Goal: Task Accomplishment & Management: Manage account settings

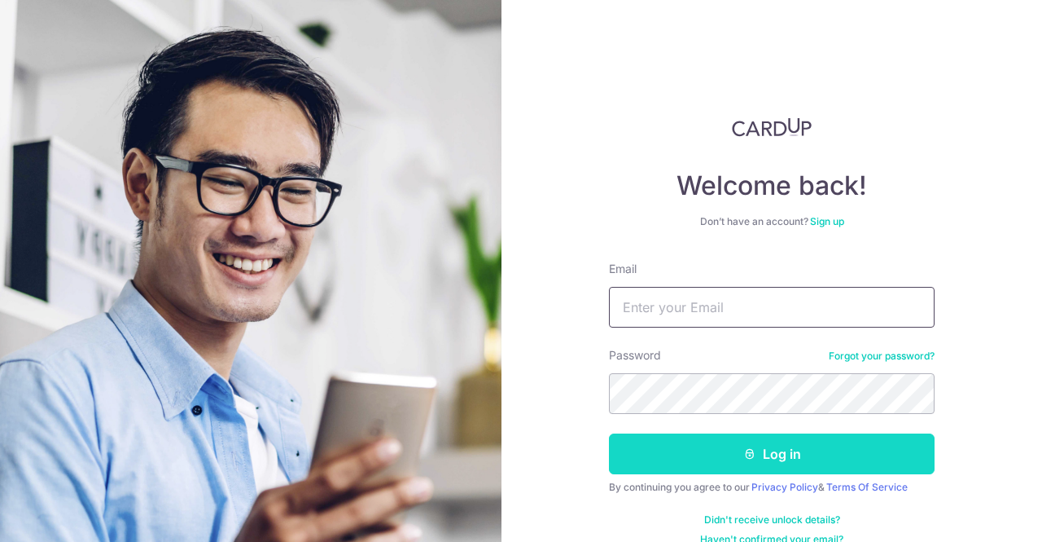
type input "[EMAIL_ADDRESS][DOMAIN_NAME]"
click at [679, 453] on button "Log in" at bounding box center [772, 453] width 326 height 41
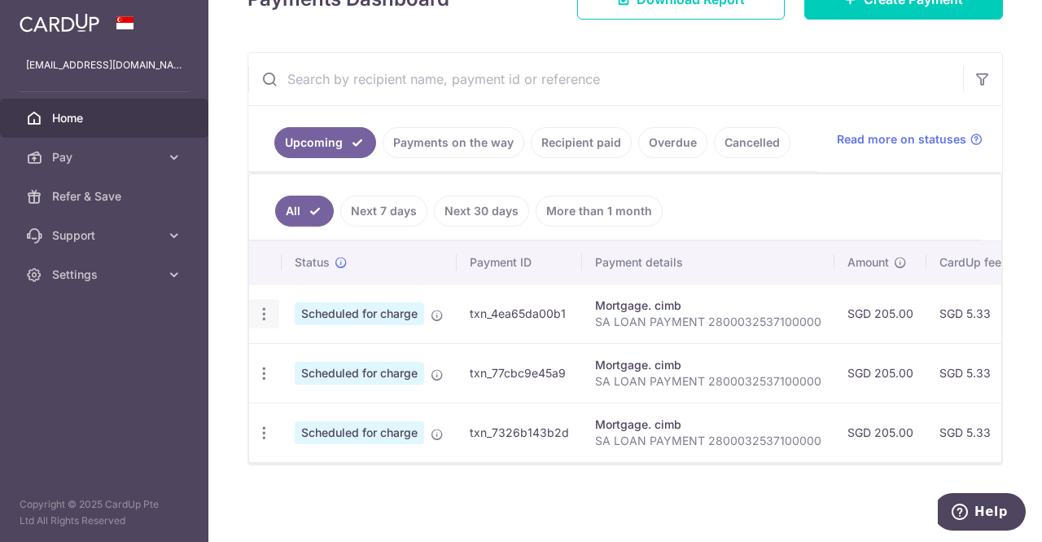
click at [274, 305] on div "Update payment Cancel payment" at bounding box center [264, 314] width 30 height 30
click at [263, 309] on icon "button" at bounding box center [264, 313] width 17 height 17
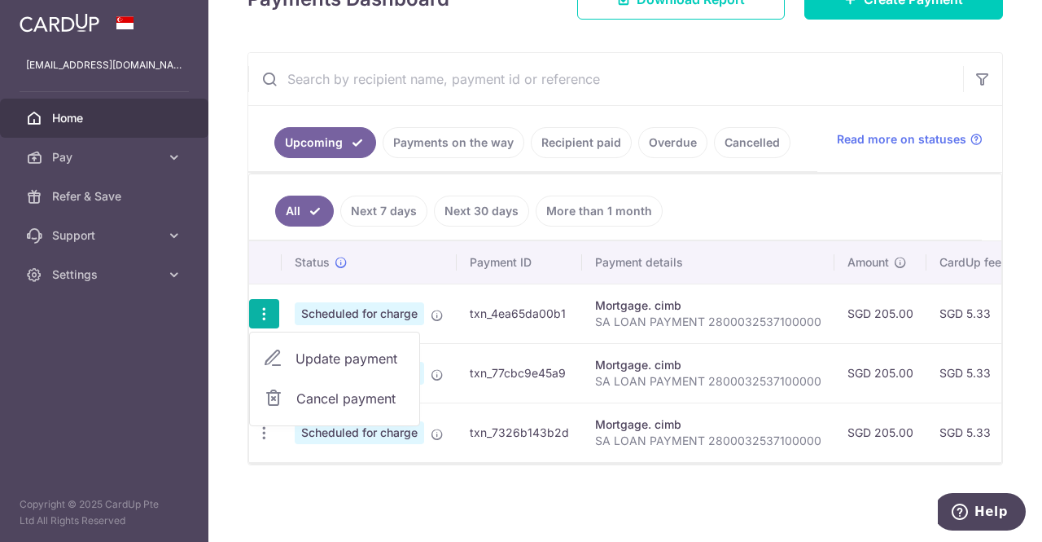
click at [324, 396] on span "Cancel payment" at bounding box center [350, 398] width 109 height 20
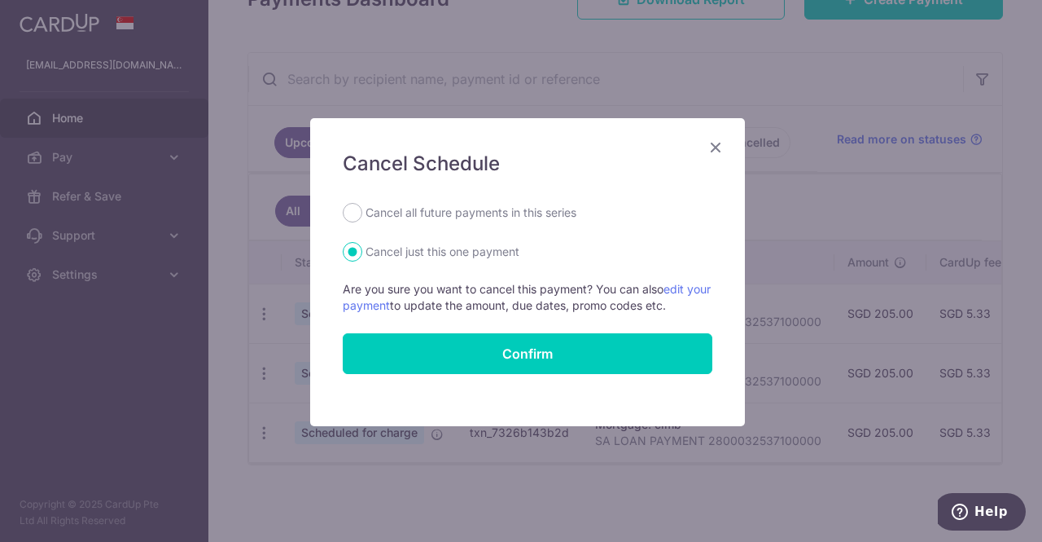
click at [360, 222] on form "Cancel all future payments in this series Cancel just this one payment Are you …" at bounding box center [528, 288] width 370 height 171
click at [366, 218] on label "Cancel all future payments in this series" at bounding box center [471, 213] width 211 height 20
click at [362, 218] on input "Cancel all future payments in this series" at bounding box center [353, 213] width 20 height 20
radio input "true"
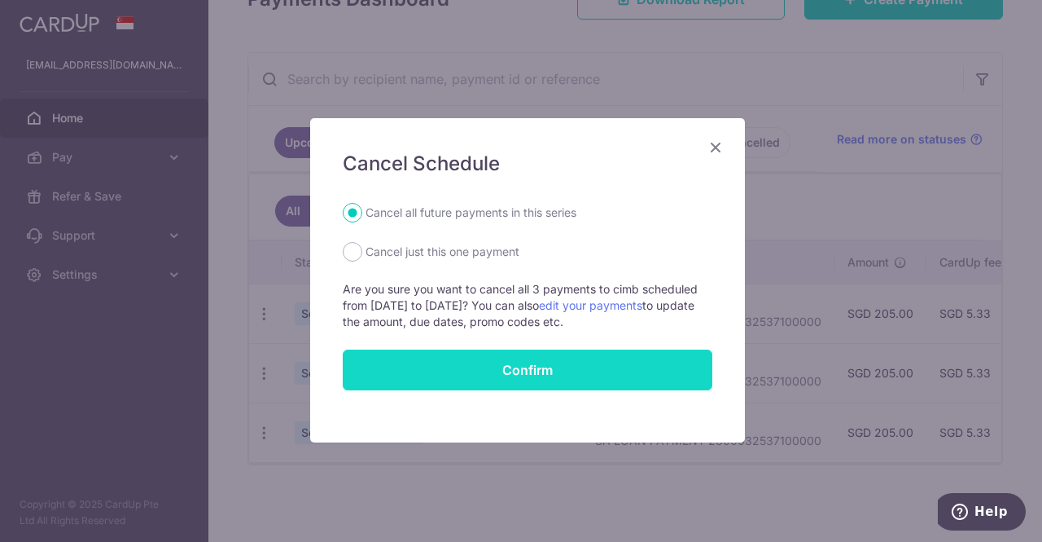
click at [471, 358] on input "Confirm" at bounding box center [528, 369] width 370 height 41
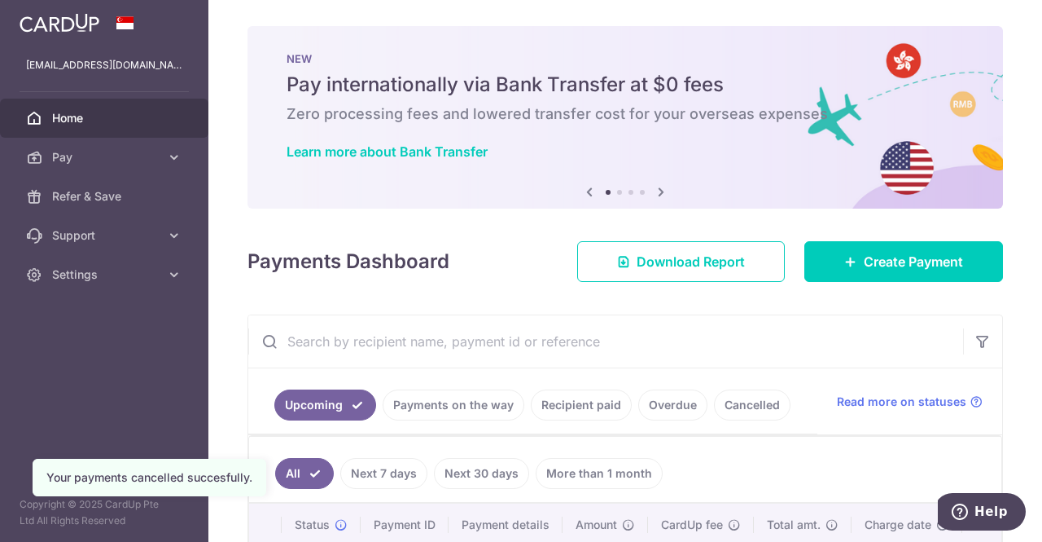
scroll to position [257, 0]
